Goal: Navigation & Orientation: Find specific page/section

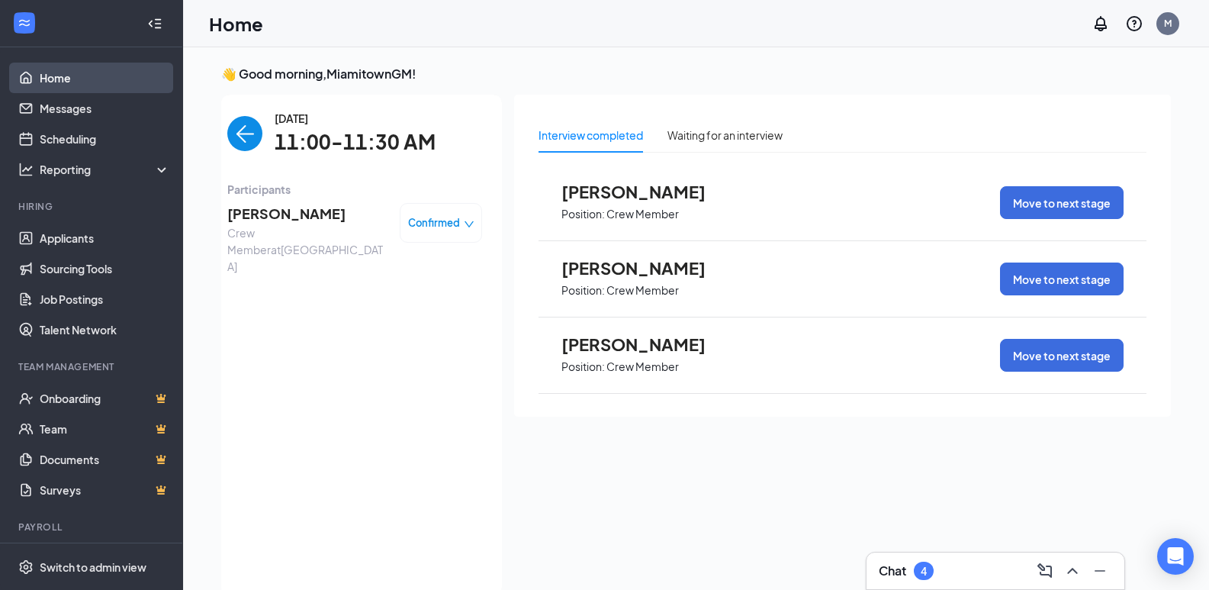
scroll to position [32, 0]
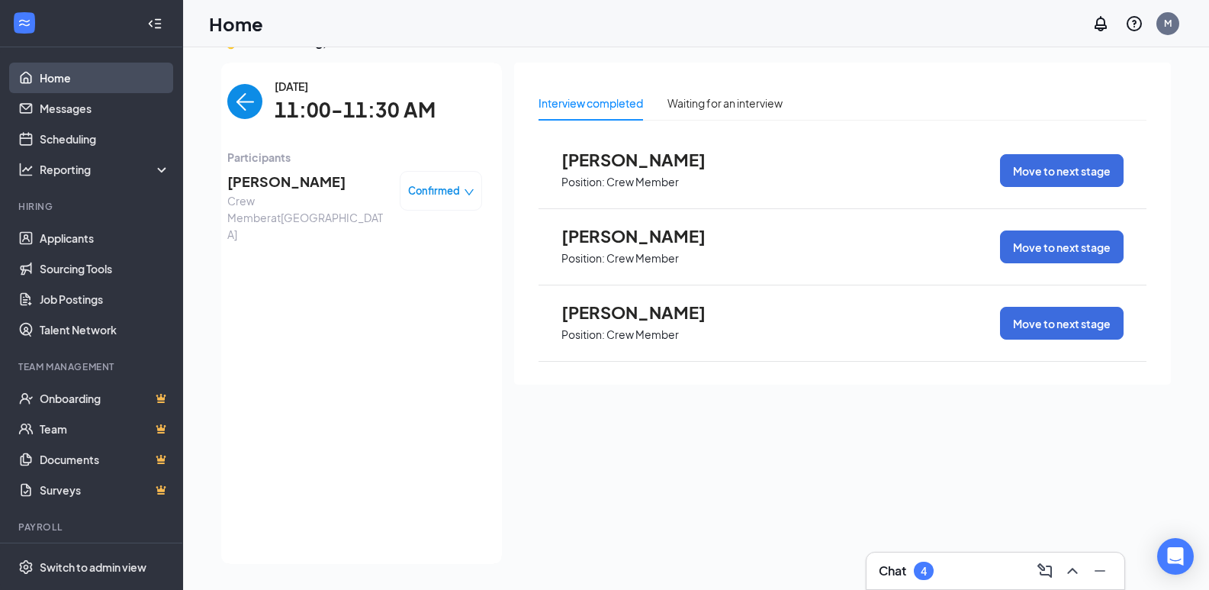
click at [55, 75] on link "Home" at bounding box center [105, 78] width 130 height 31
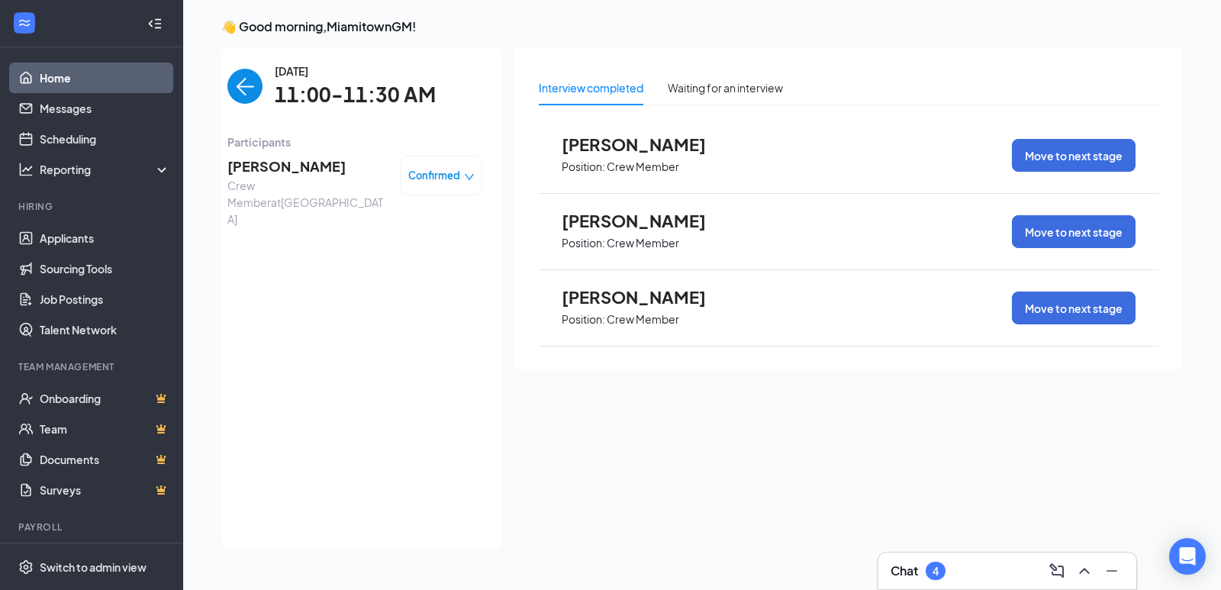
click at [967, 570] on div "Chat 4" at bounding box center [1006, 571] width 233 height 24
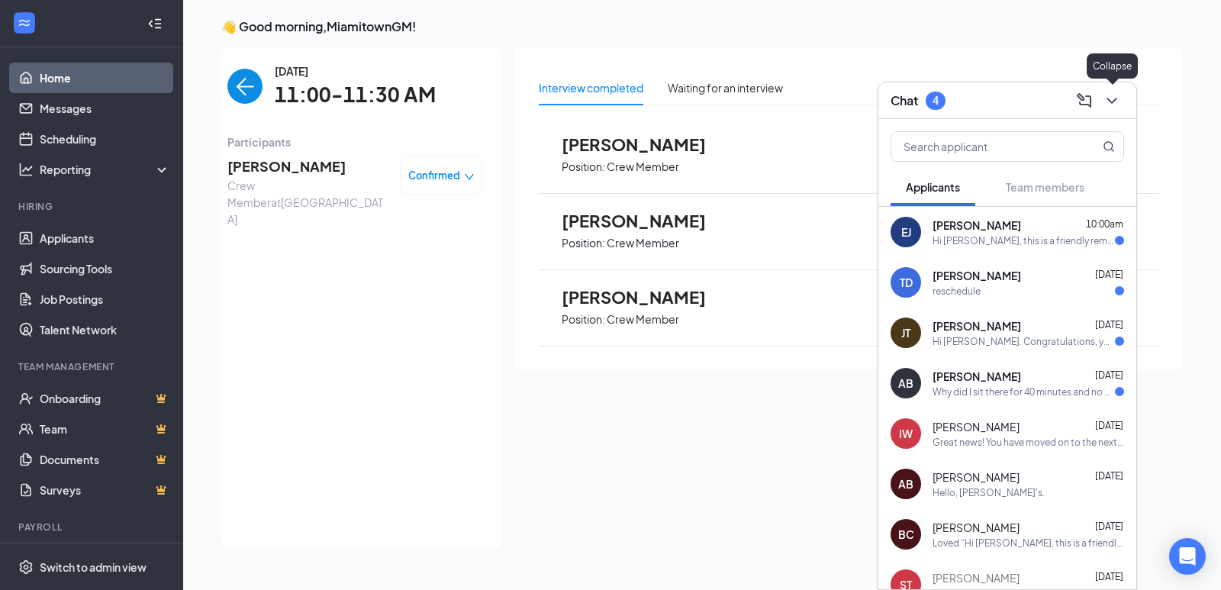
click at [1121, 102] on button at bounding box center [1112, 101] width 24 height 24
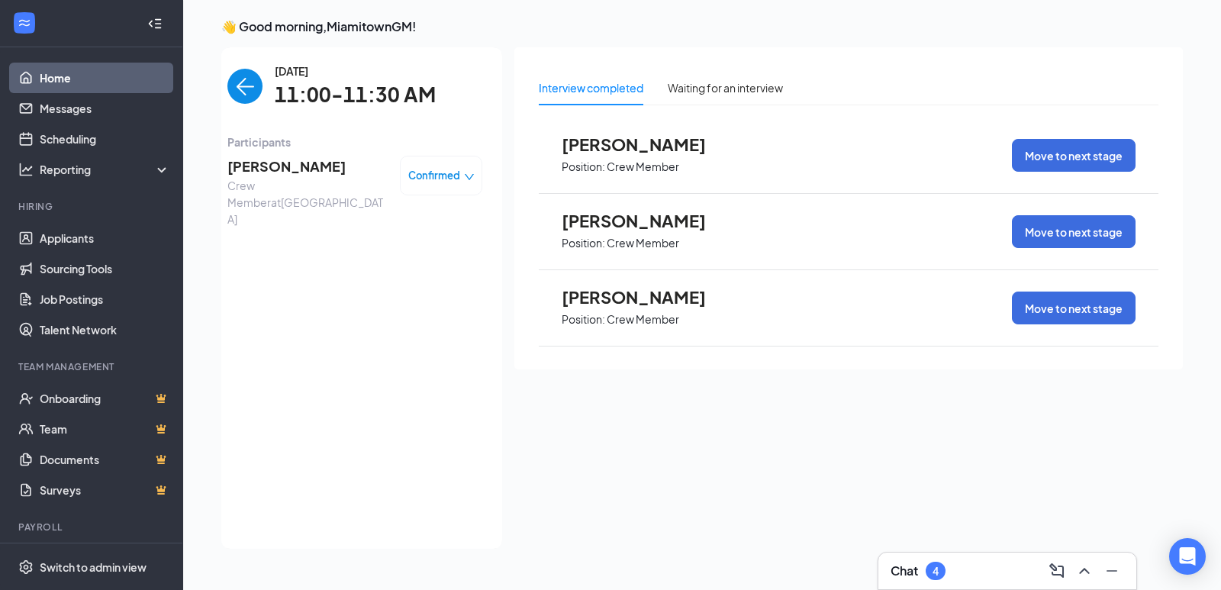
click at [1016, 577] on div "Chat 4" at bounding box center [1006, 571] width 233 height 24
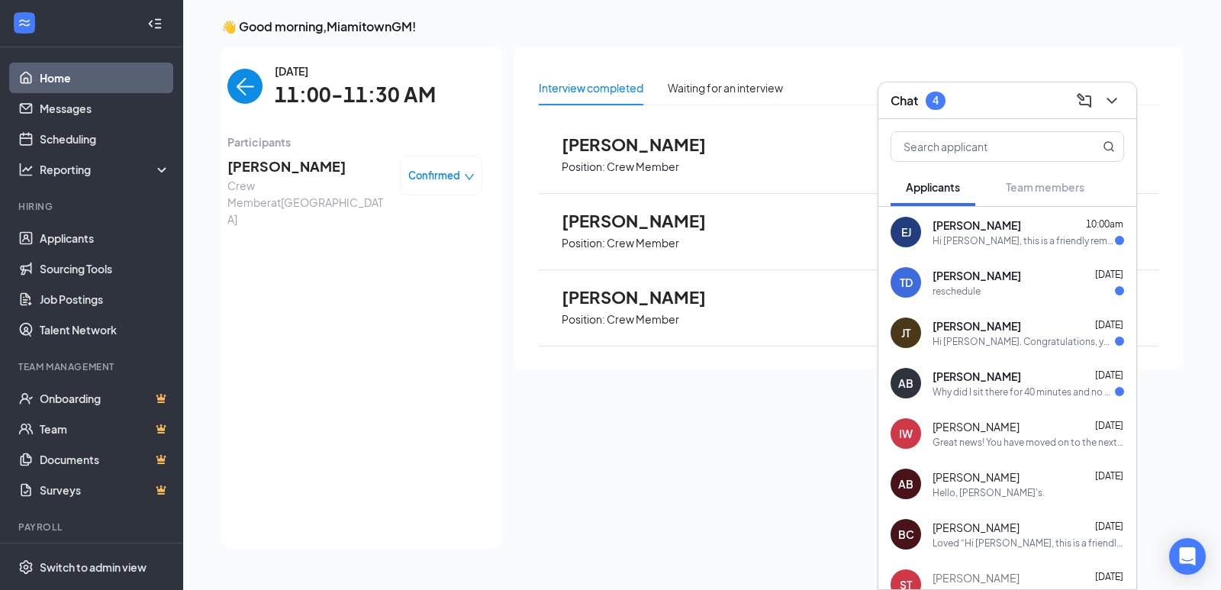
click at [1019, 246] on div "Hi [PERSON_NAME], this is a friendly reminder. Your meeting with [PERSON_NAME]'…" at bounding box center [1023, 240] width 182 height 13
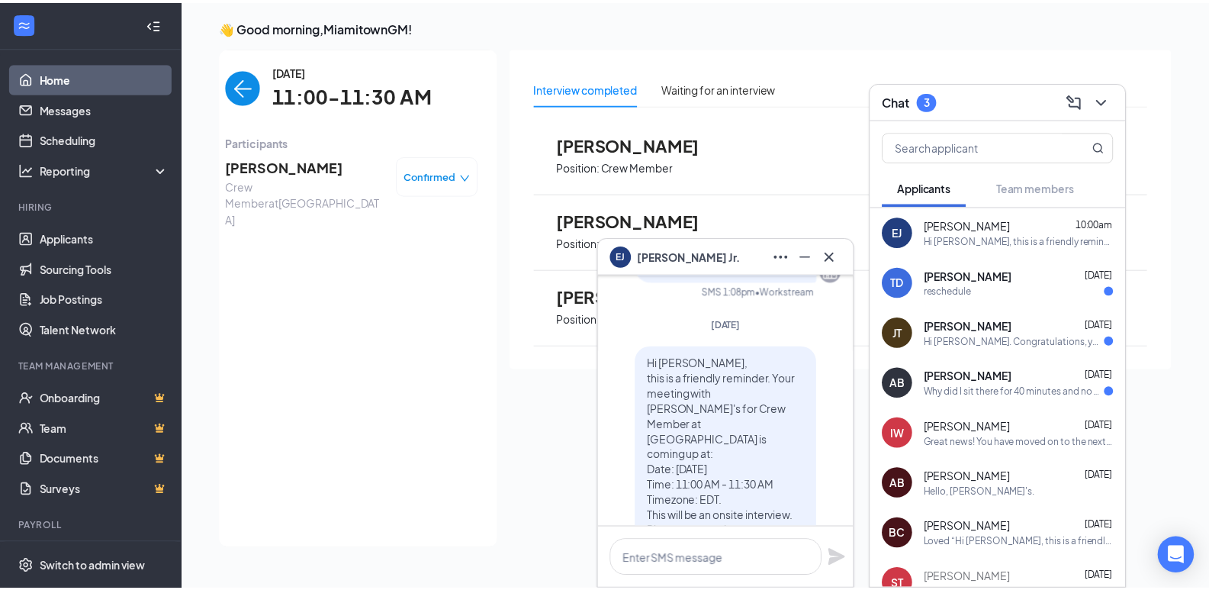
scroll to position [-636, 0]
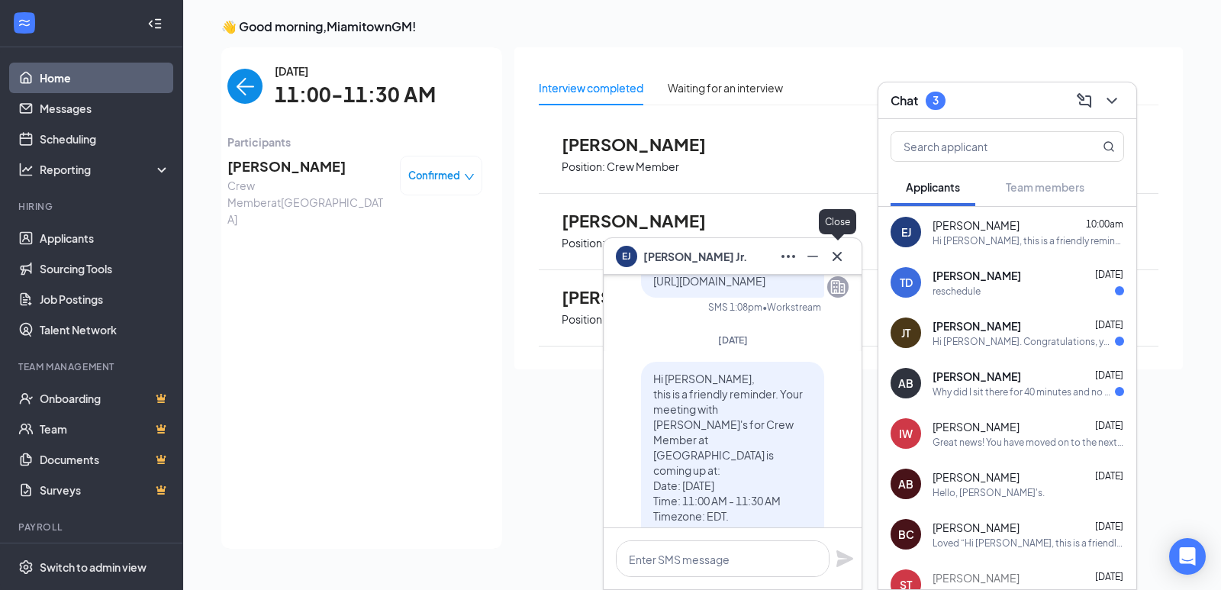
click at [845, 258] on icon "Cross" at bounding box center [837, 256] width 18 height 18
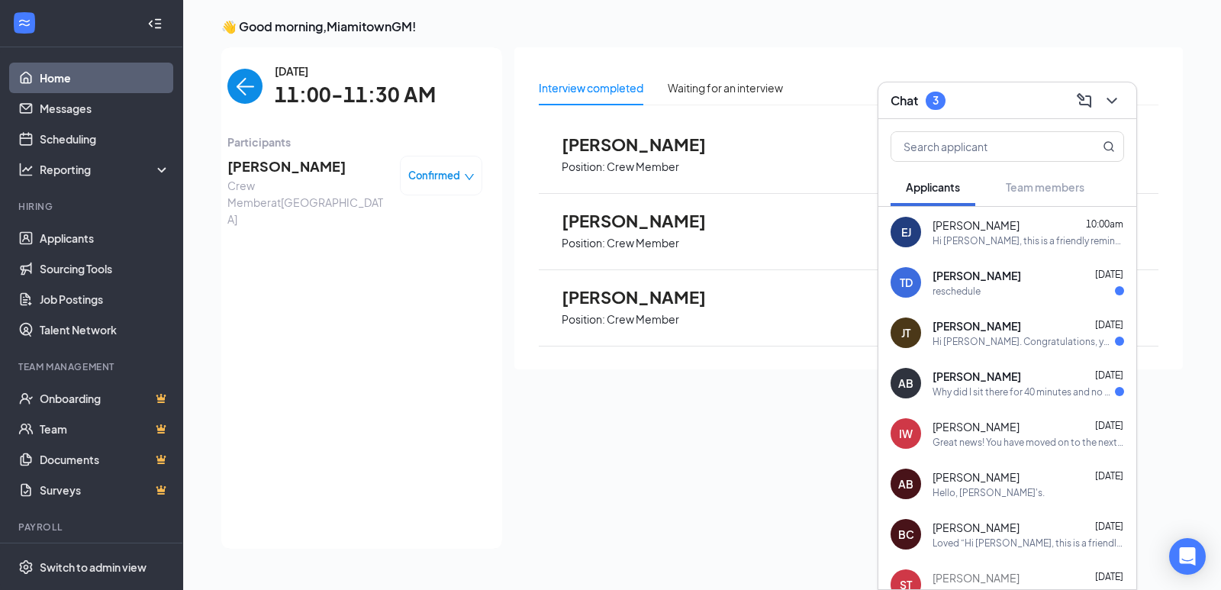
click at [56, 75] on link "Home" at bounding box center [105, 78] width 130 height 31
click at [625, 463] on div "Interview completed Waiting for an interview [PERSON_NAME] Position: Crew Membe…" at bounding box center [848, 293] width 668 height 492
click at [69, 103] on link "Messages" at bounding box center [105, 108] width 130 height 31
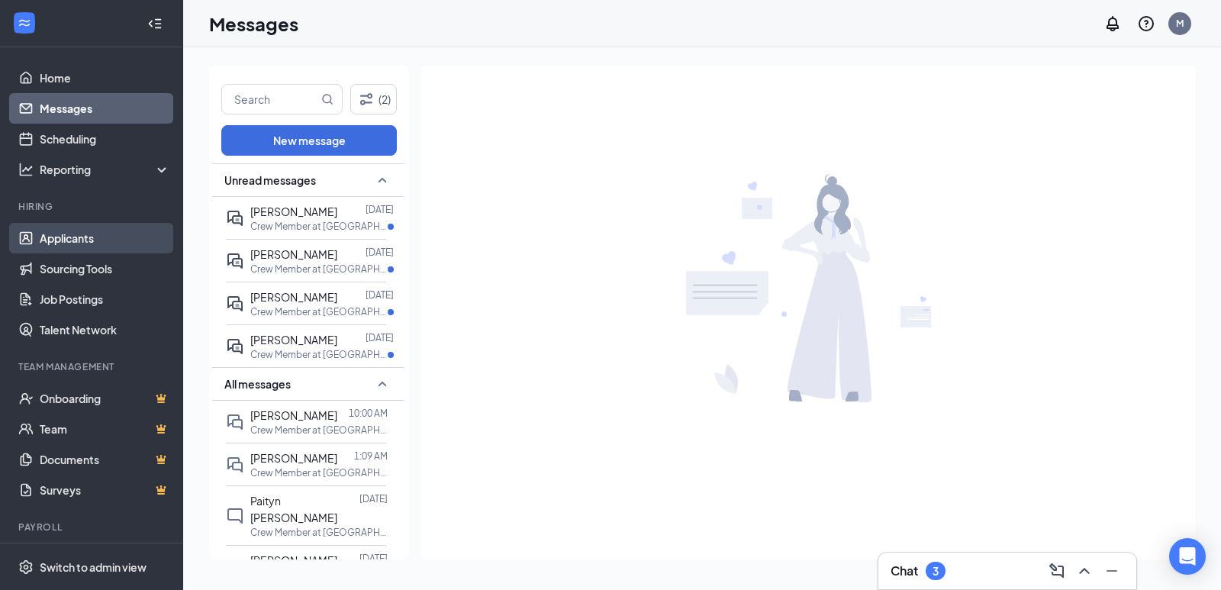
click at [67, 237] on link "Applicants" at bounding box center [105, 238] width 130 height 31
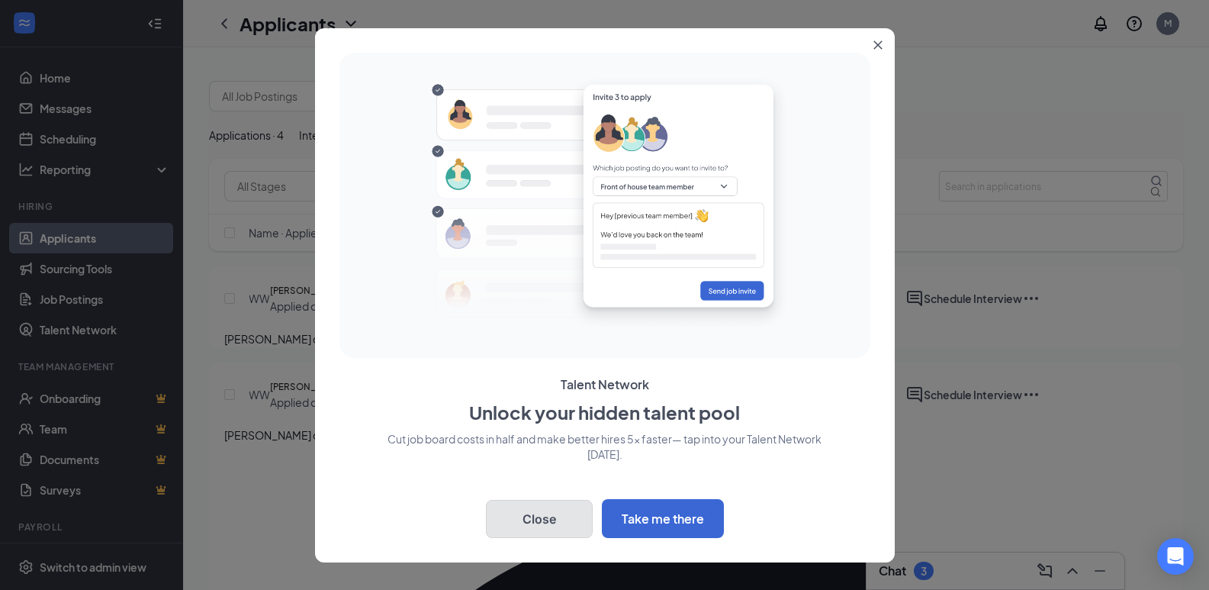
click at [538, 507] on button "Close" at bounding box center [539, 519] width 107 height 38
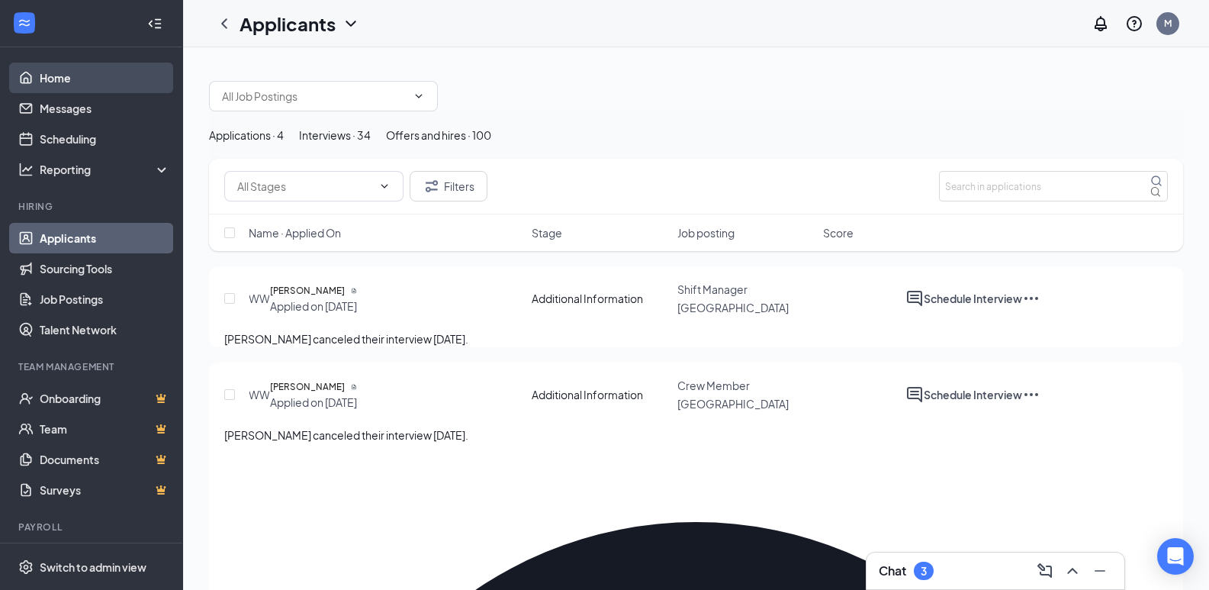
click at [74, 81] on link "Home" at bounding box center [105, 78] width 130 height 31
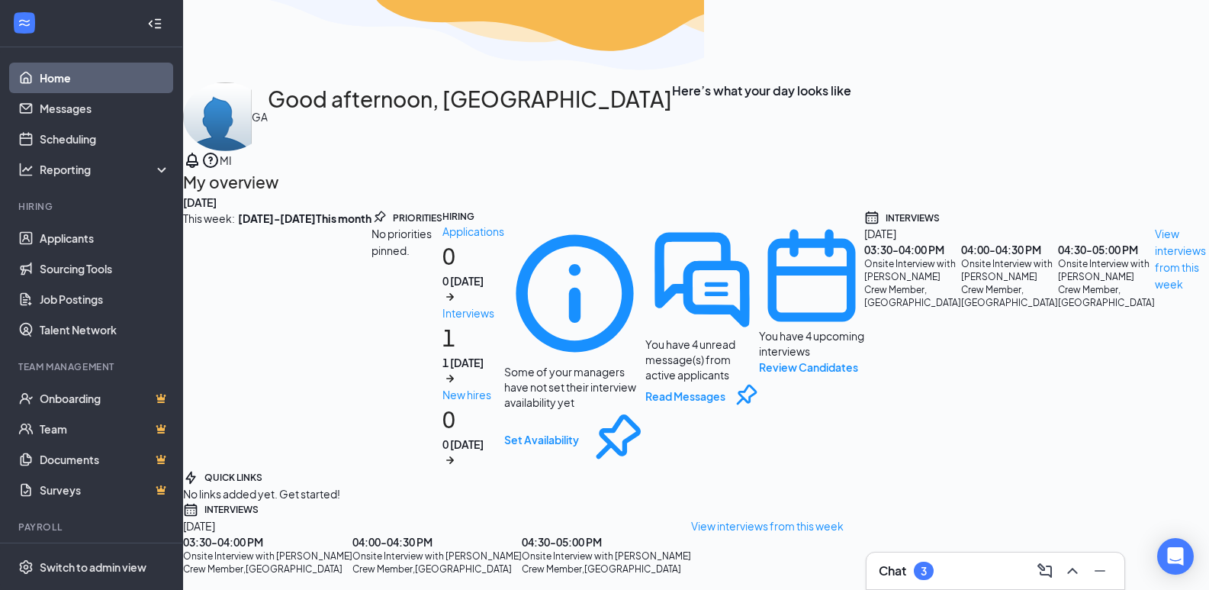
click at [62, 76] on link "Home" at bounding box center [105, 78] width 130 height 31
